Goal: Task Accomplishment & Management: Use online tool/utility

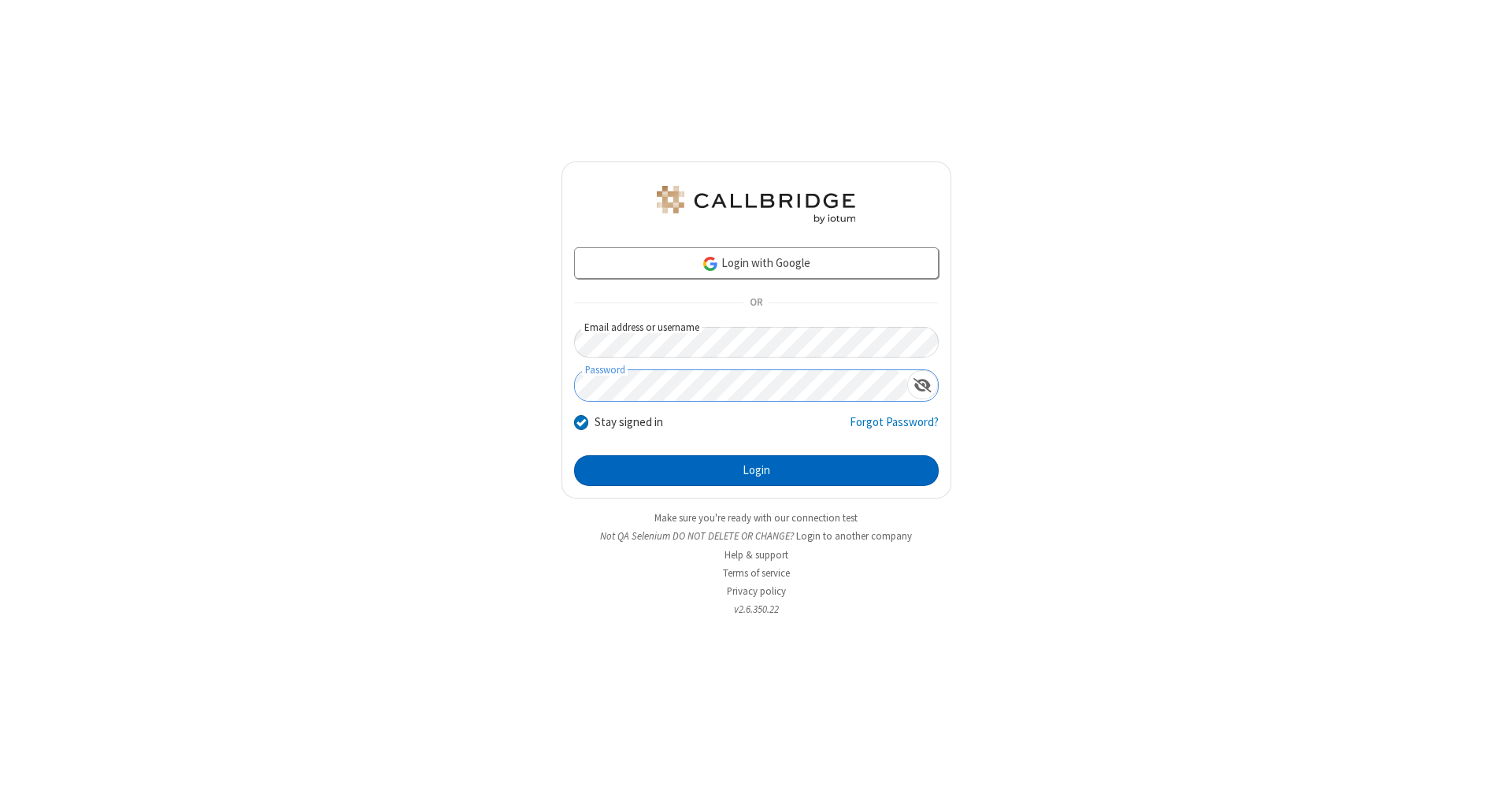
click at [756, 471] on button "Login" at bounding box center [756, 471] width 365 height 31
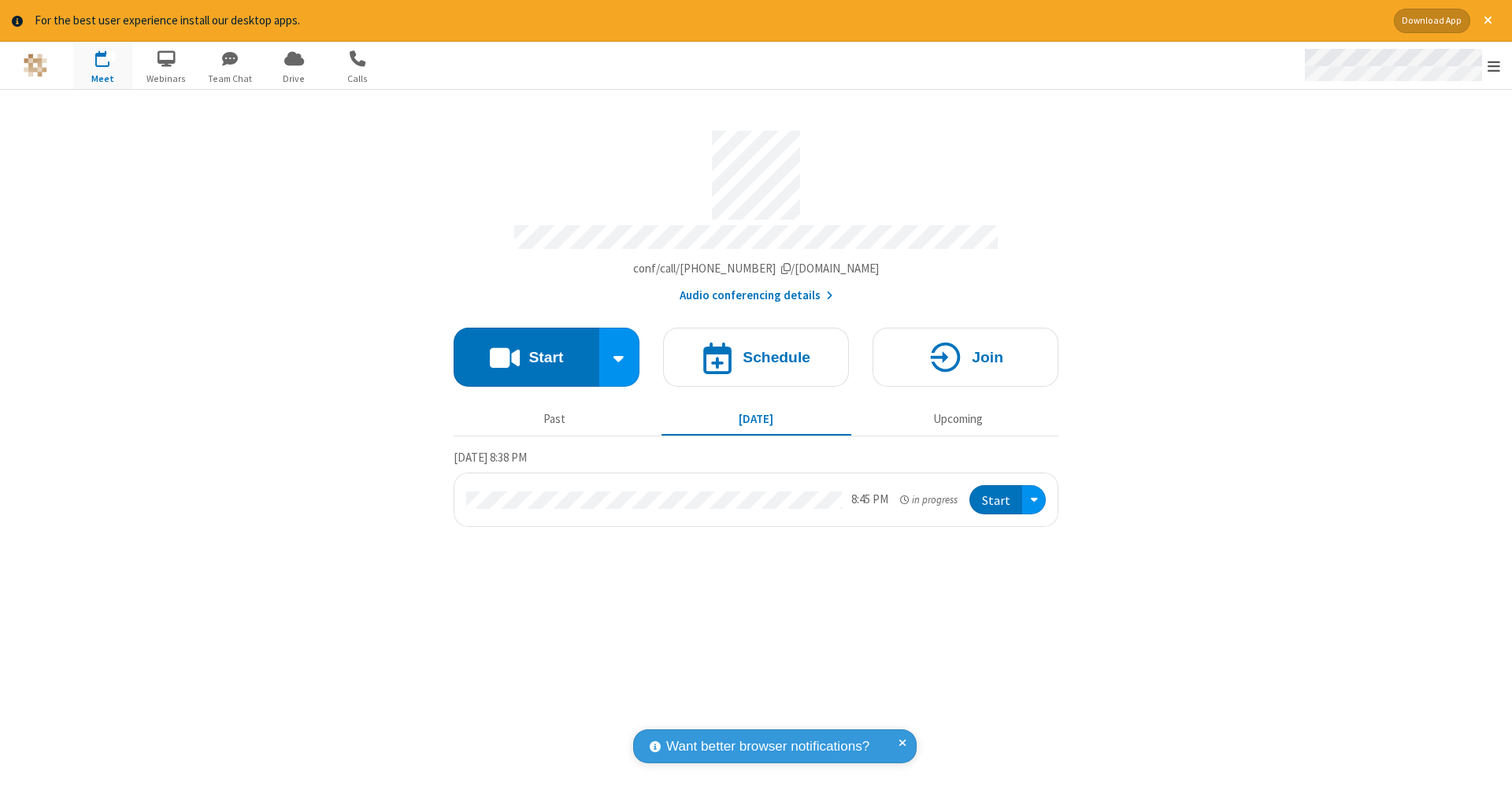
click at [1494, 66] on span "Open menu" at bounding box center [1493, 65] width 12 height 16
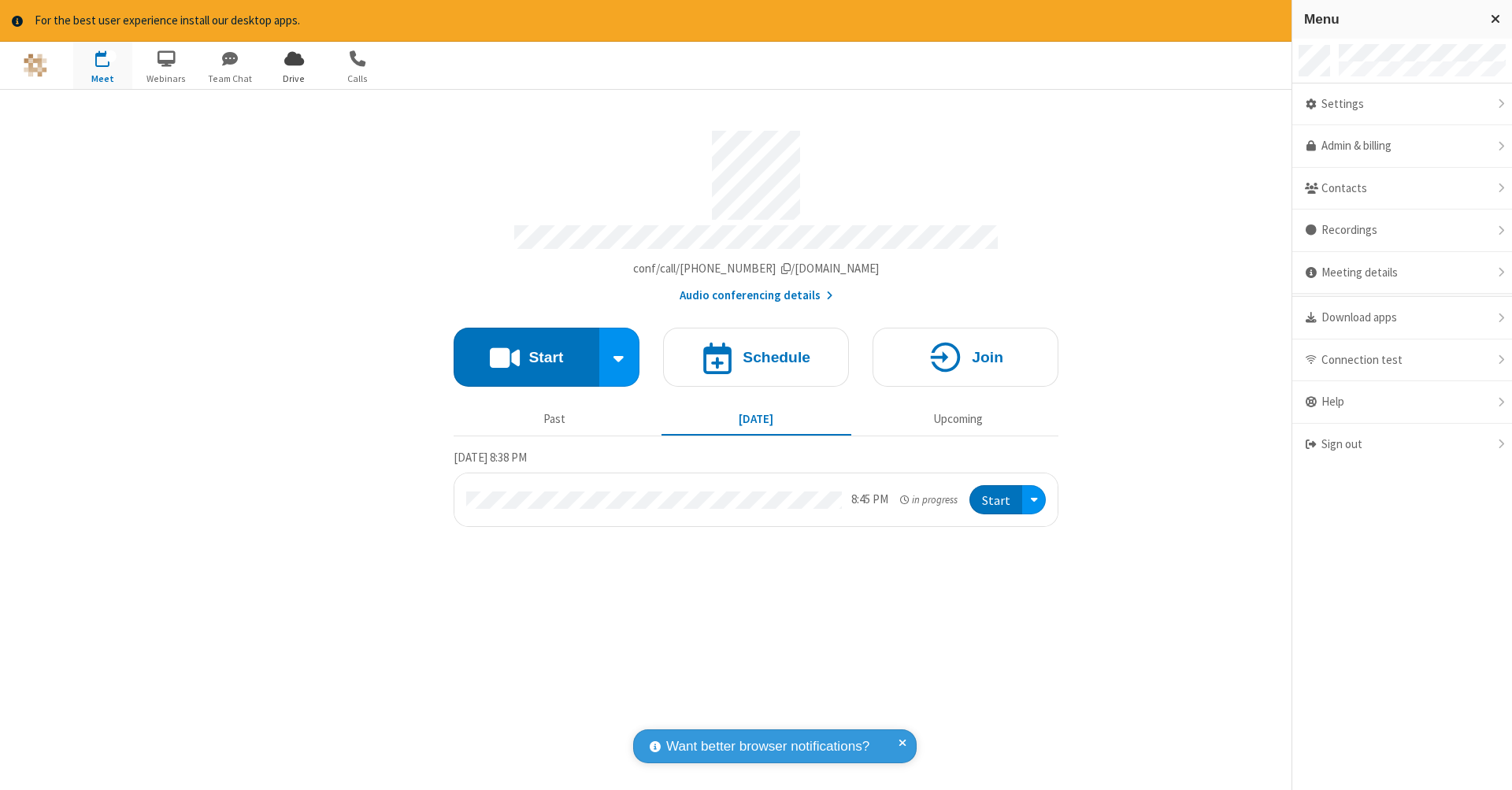
click at [294, 78] on span "Drive" at bounding box center [294, 79] width 59 height 14
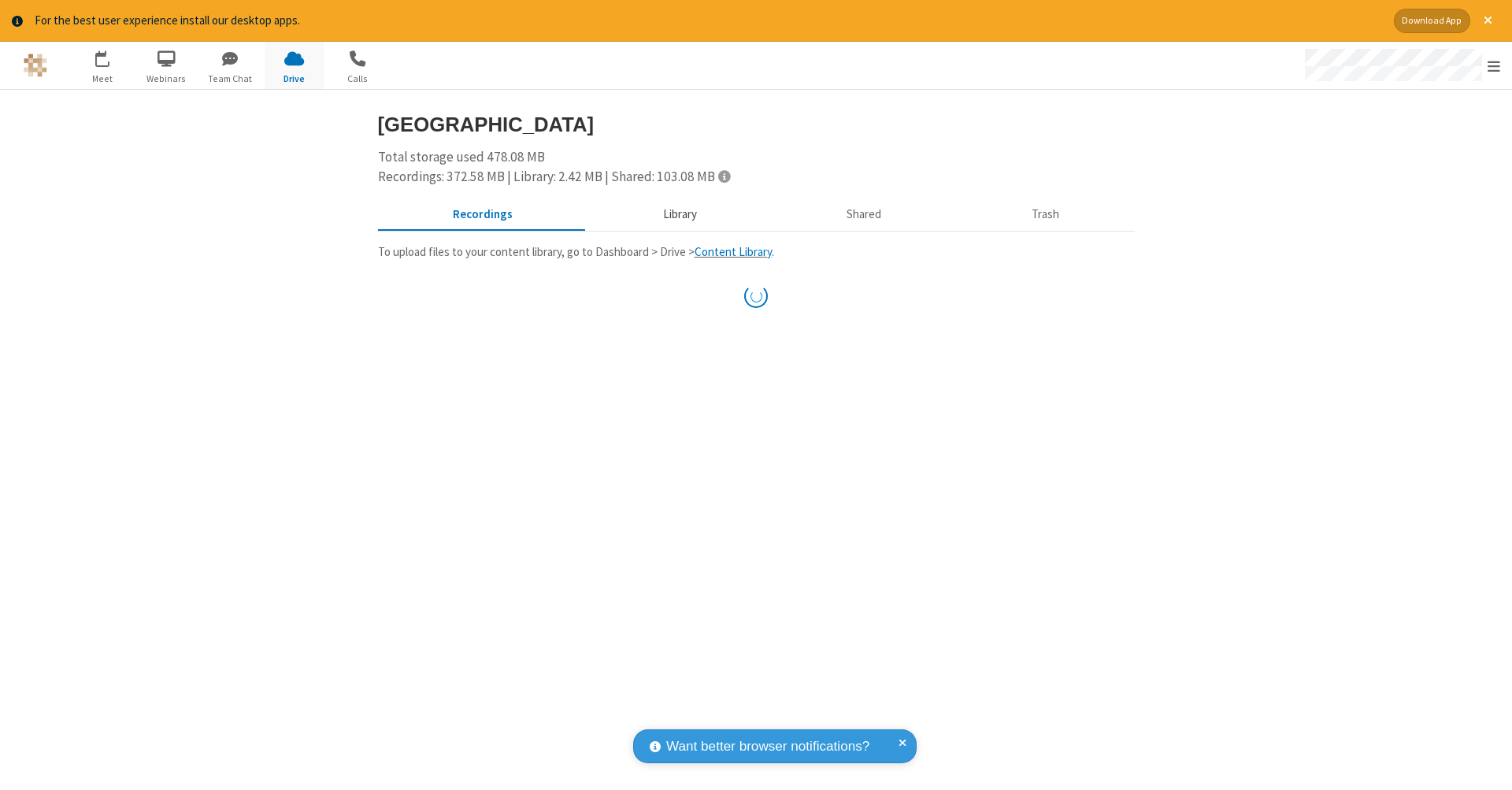
click at [677, 213] on button "Library" at bounding box center [679, 214] width 185 height 30
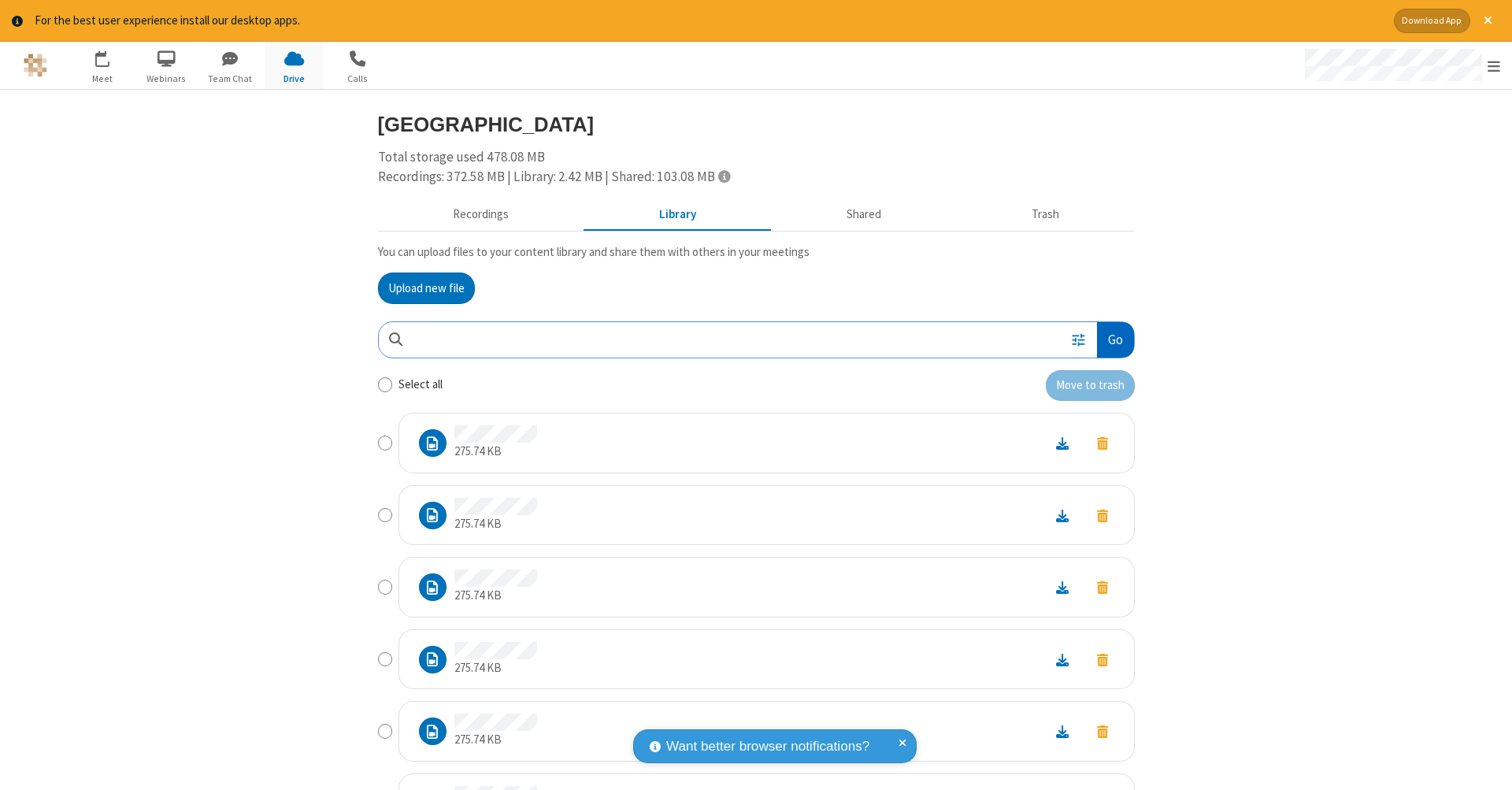
click at [1109, 336] on button "Go" at bounding box center [1115, 340] width 36 height 36
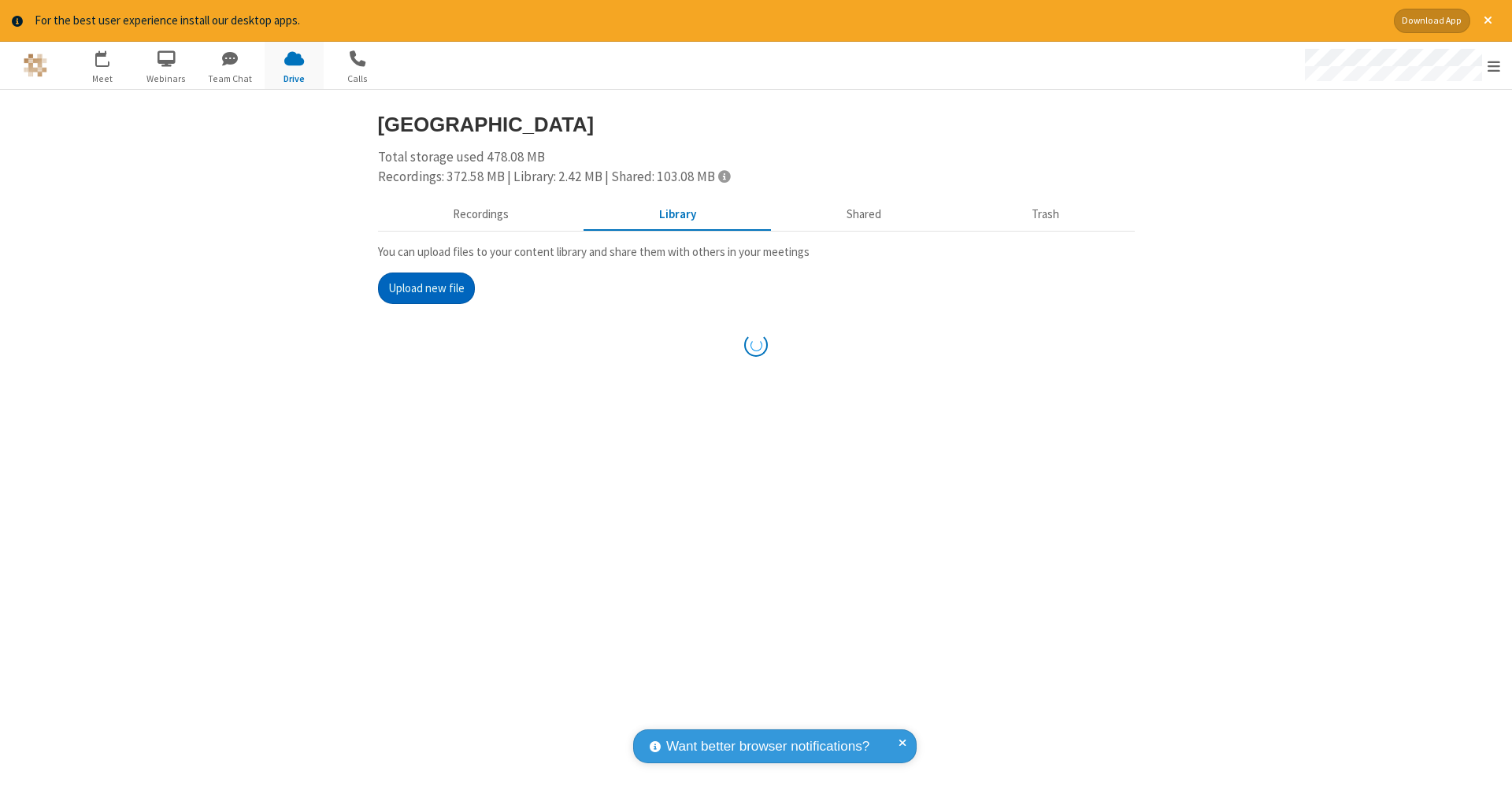
click at [420, 286] on button "Upload new file" at bounding box center [426, 288] width 97 height 31
